Goal: Find specific page/section: Find specific page/section

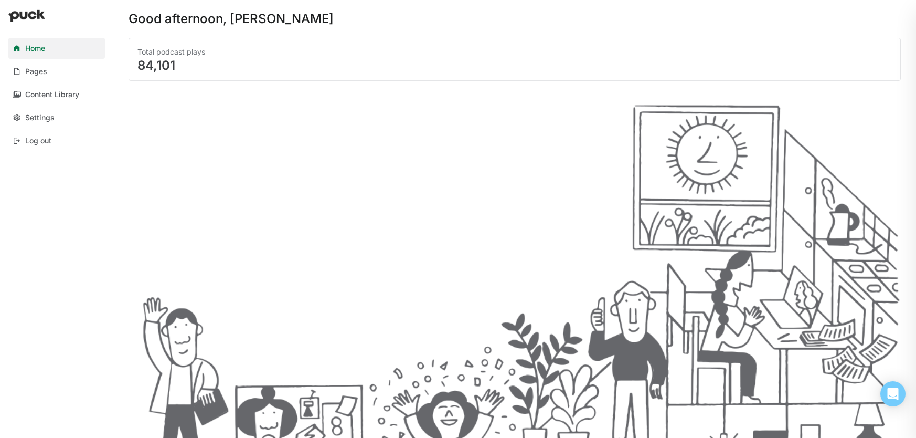
click at [34, 83] on div "Home Pages Content Library Settings Log out" at bounding box center [56, 95] width 113 height 122
click at [43, 78] on link "Pages" at bounding box center [56, 71] width 97 height 21
